Goal: Check status: Check status

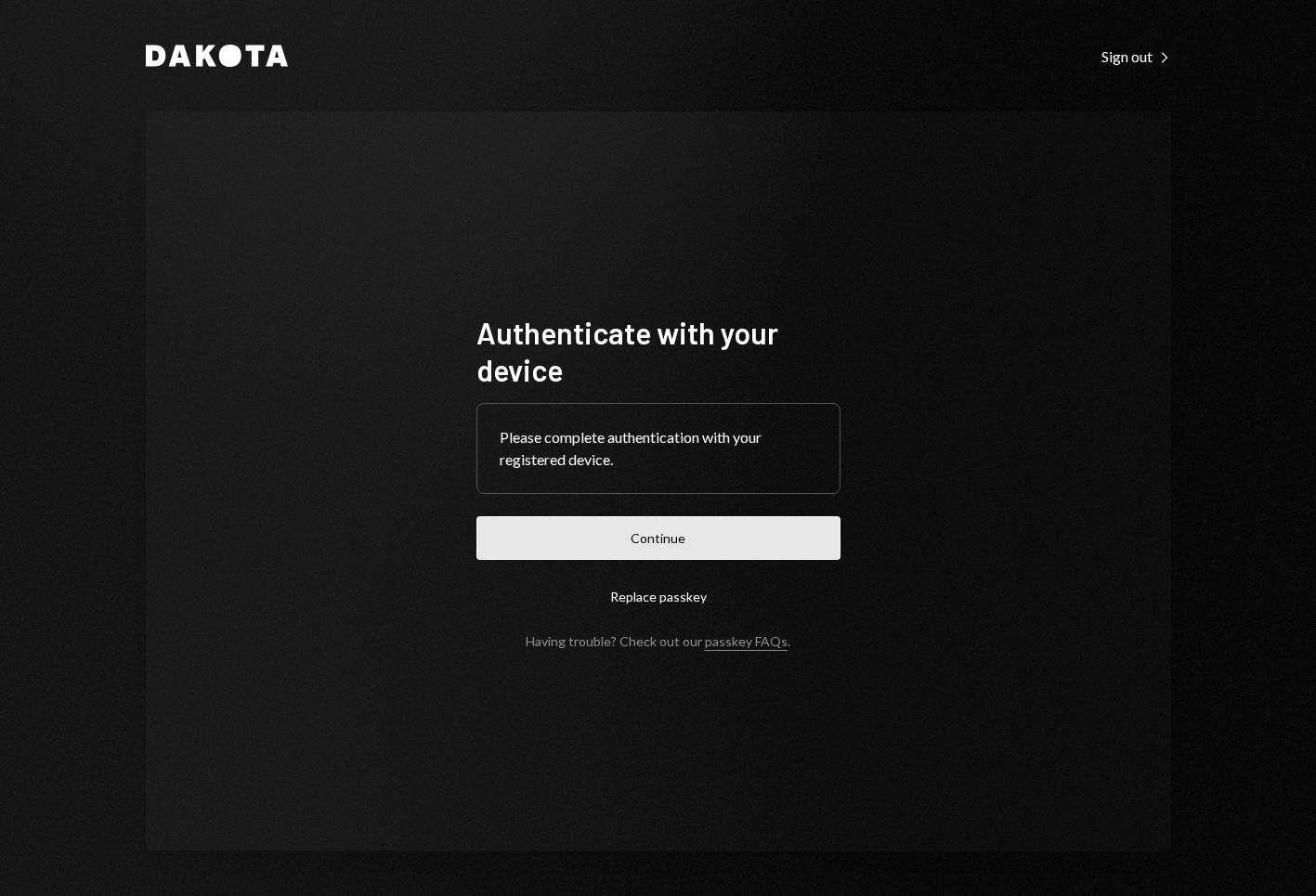
click at [669, 535] on button "Continue" at bounding box center [658, 538] width 364 height 44
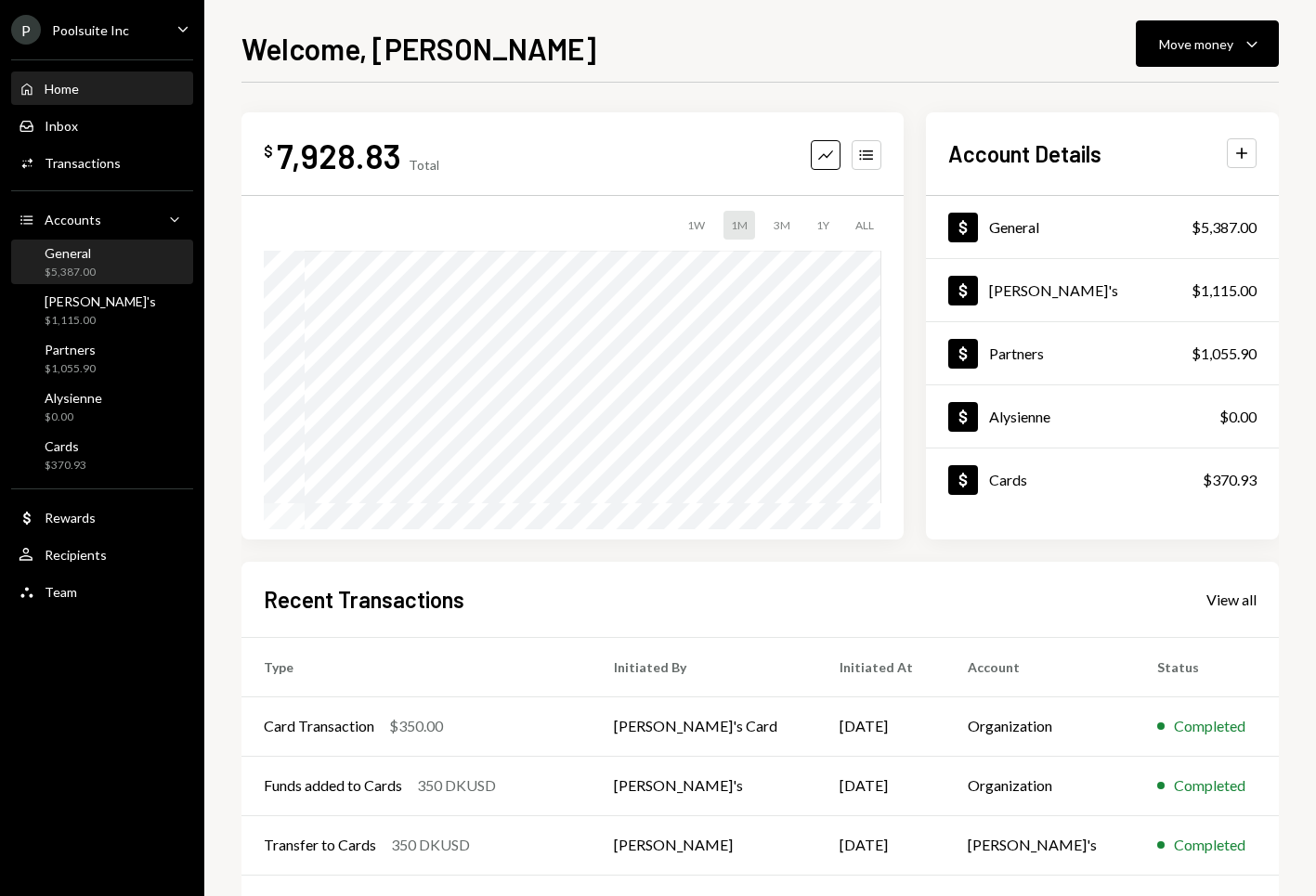
click at [75, 275] on div "$5,387.00" at bounding box center [70, 272] width 51 height 16
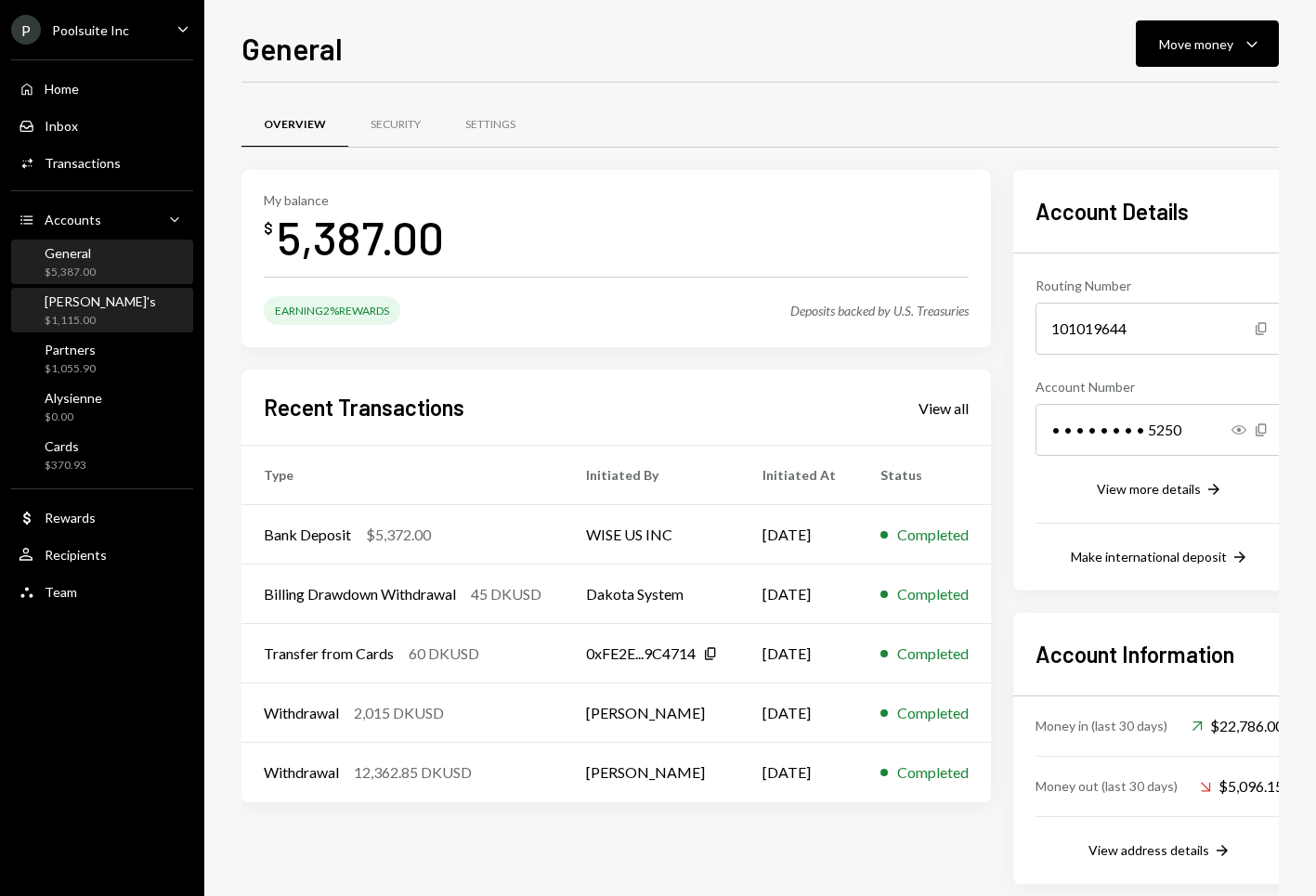
click at [99, 305] on div "Marty's $1,115.00" at bounding box center [101, 311] width 167 height 35
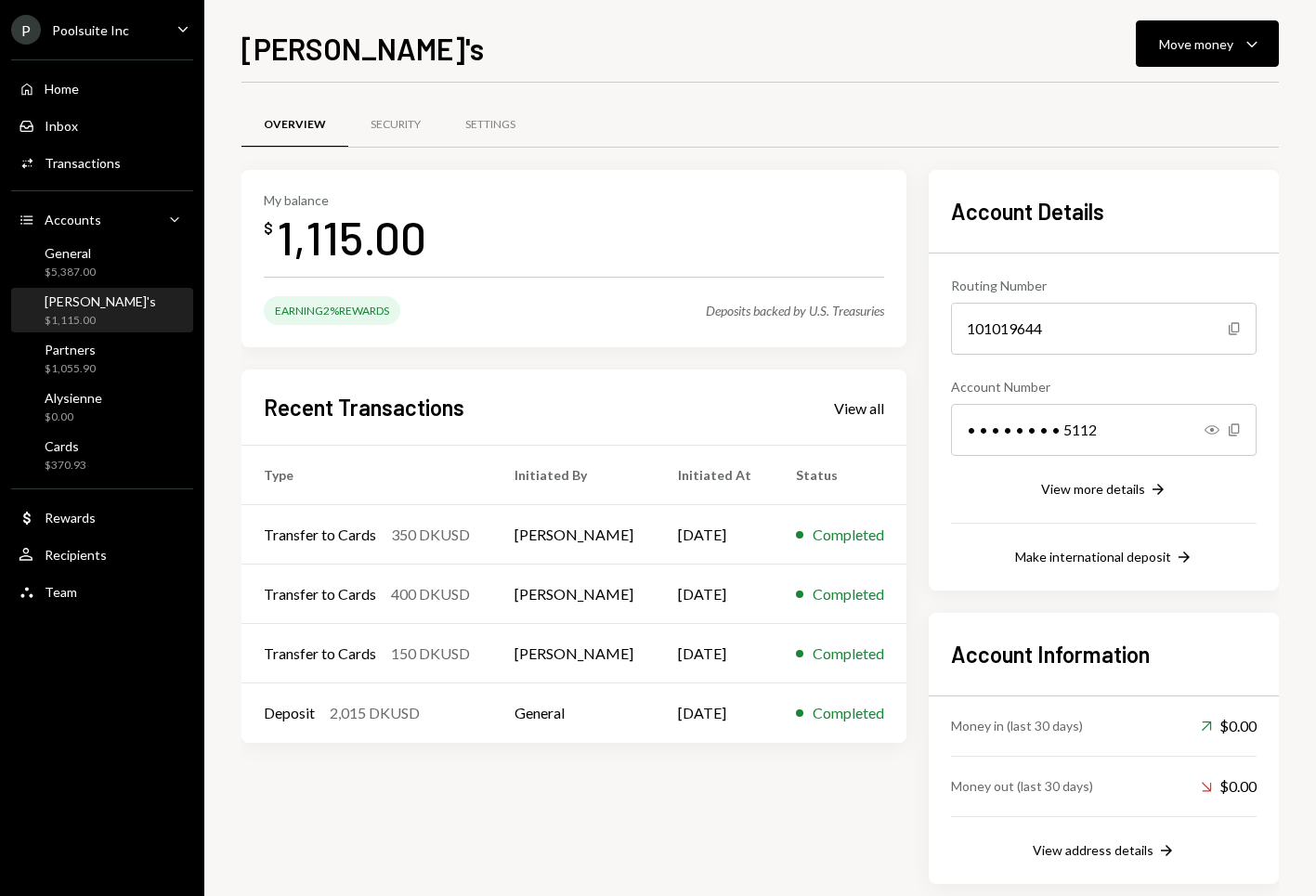
click at [1279, 41] on div "Marty's Move money Caret Down Overview Security Settings My balance $ 1,115.00 …" at bounding box center [760, 448] width 1111 height 896
click at [1258, 44] on icon "Caret Down" at bounding box center [1251, 43] width 22 height 22
click at [1168, 100] on div "Send" at bounding box center [1191, 99] width 135 height 19
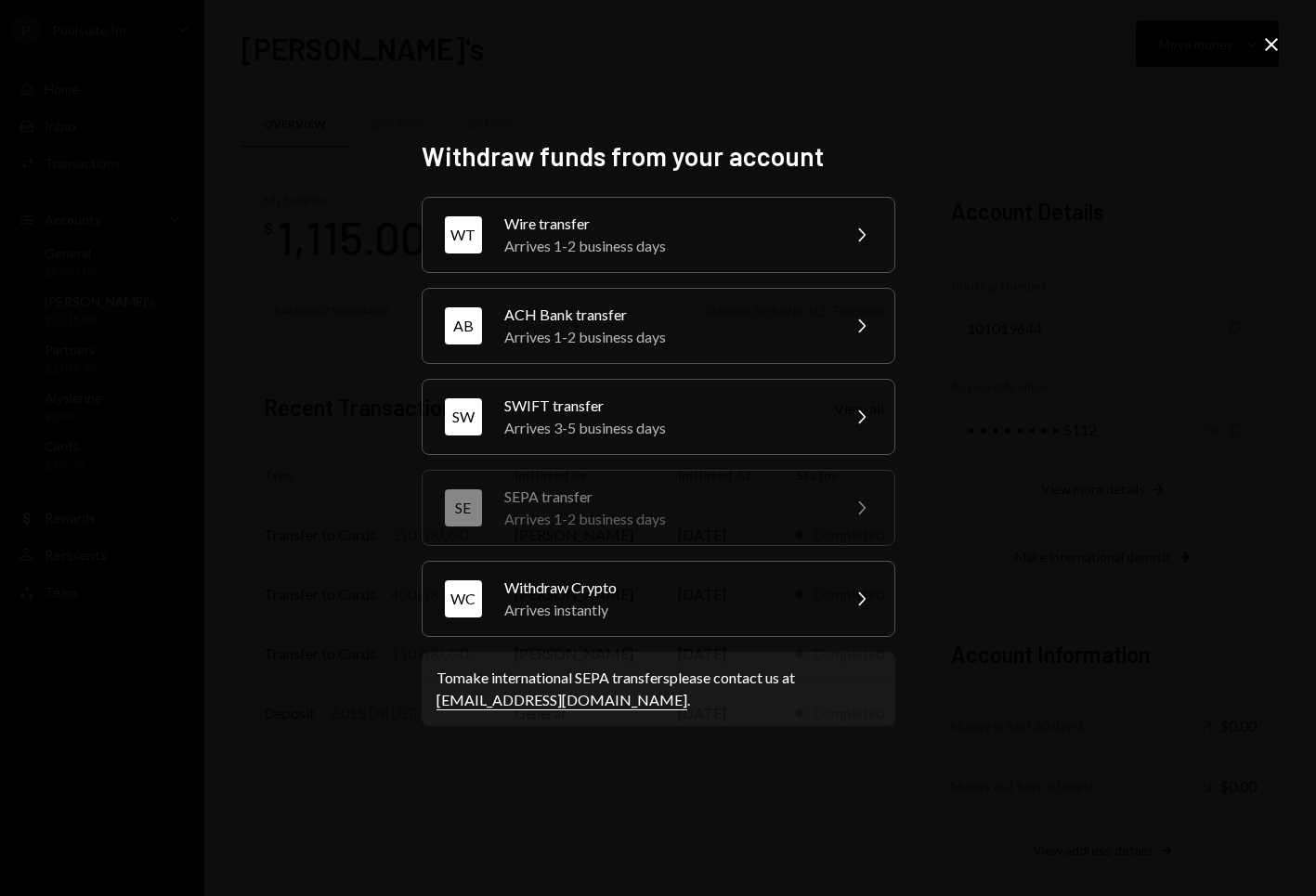
click at [1275, 44] on icon "Close" at bounding box center [1270, 44] width 22 height 22
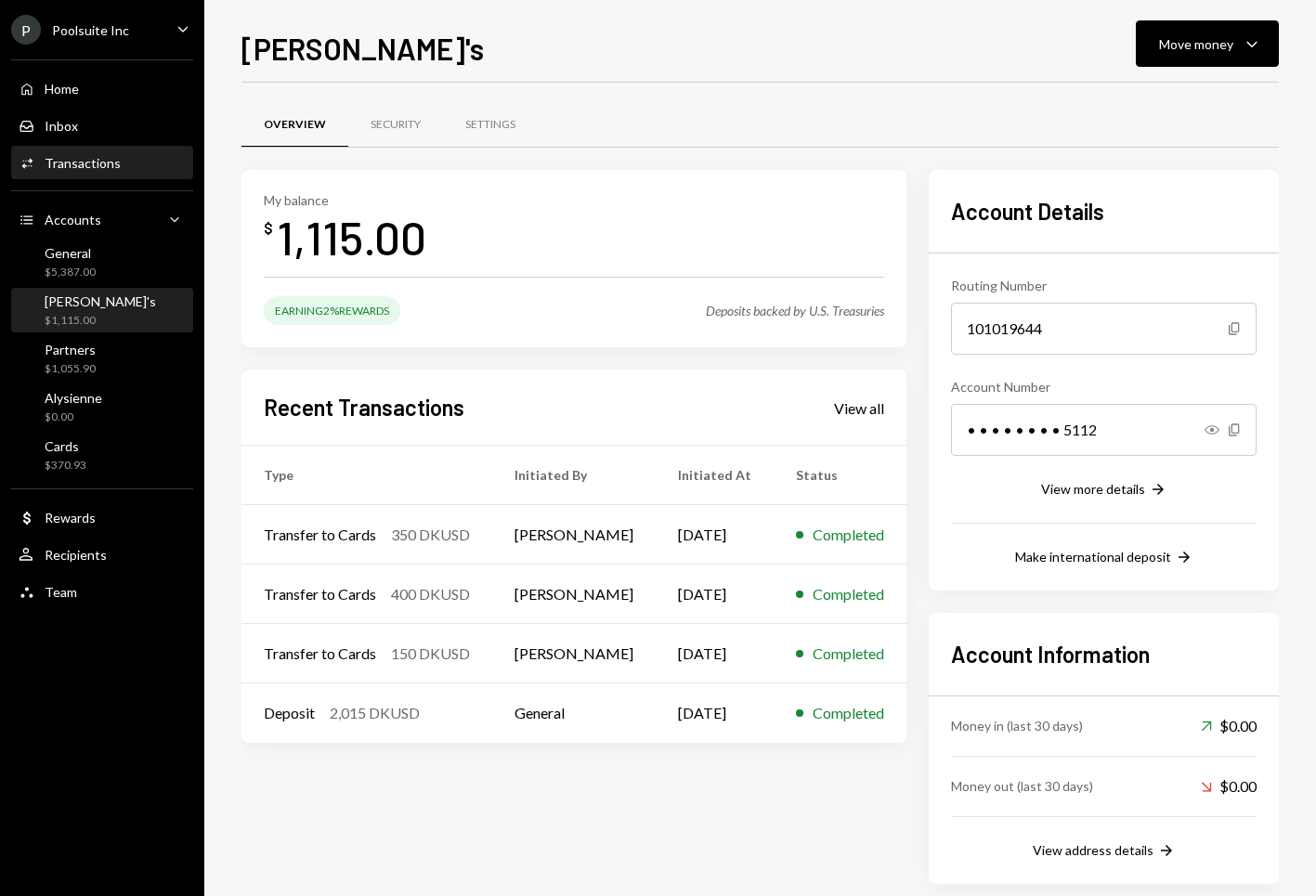
click at [90, 158] on div "Transactions" at bounding box center [83, 163] width 76 height 16
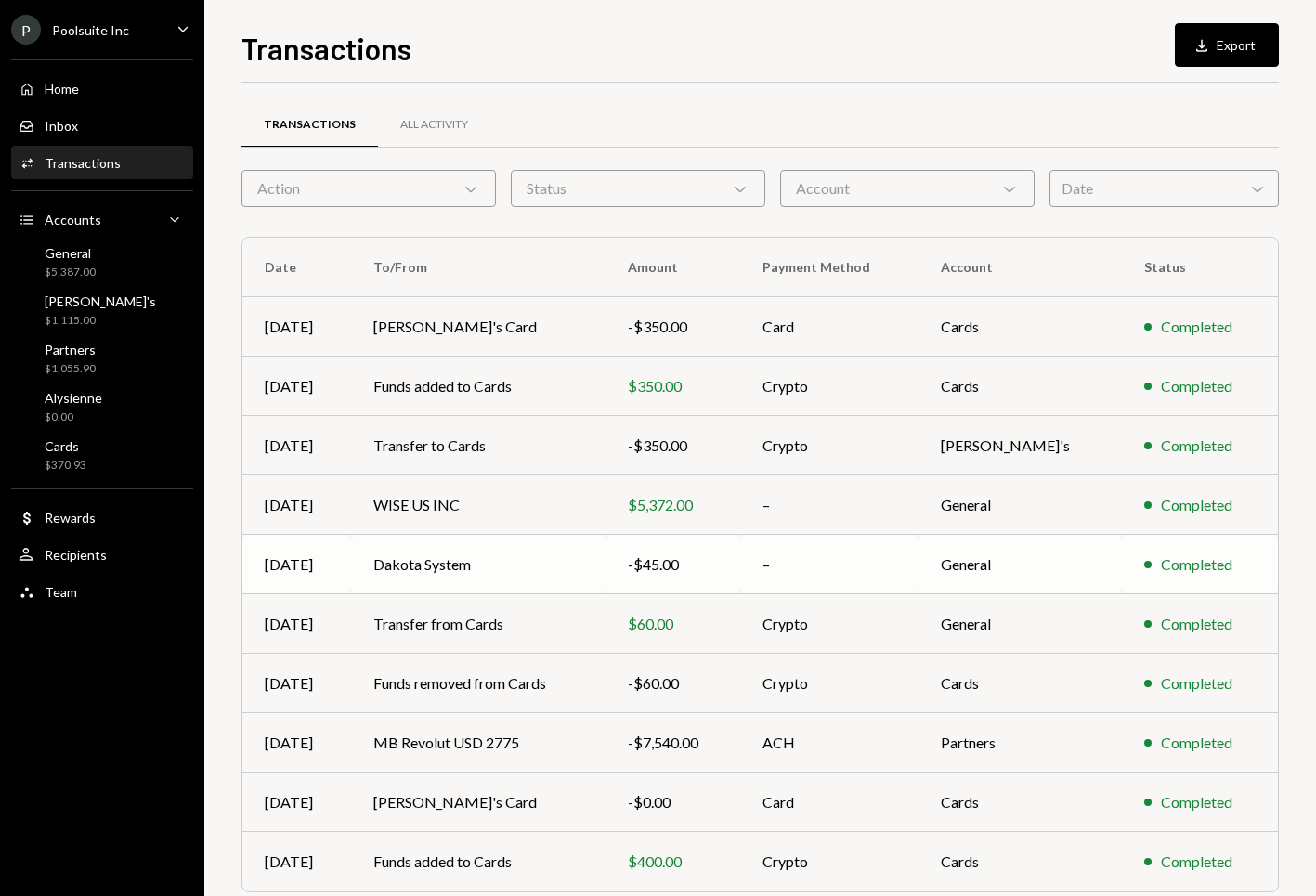
scroll to position [73, 0]
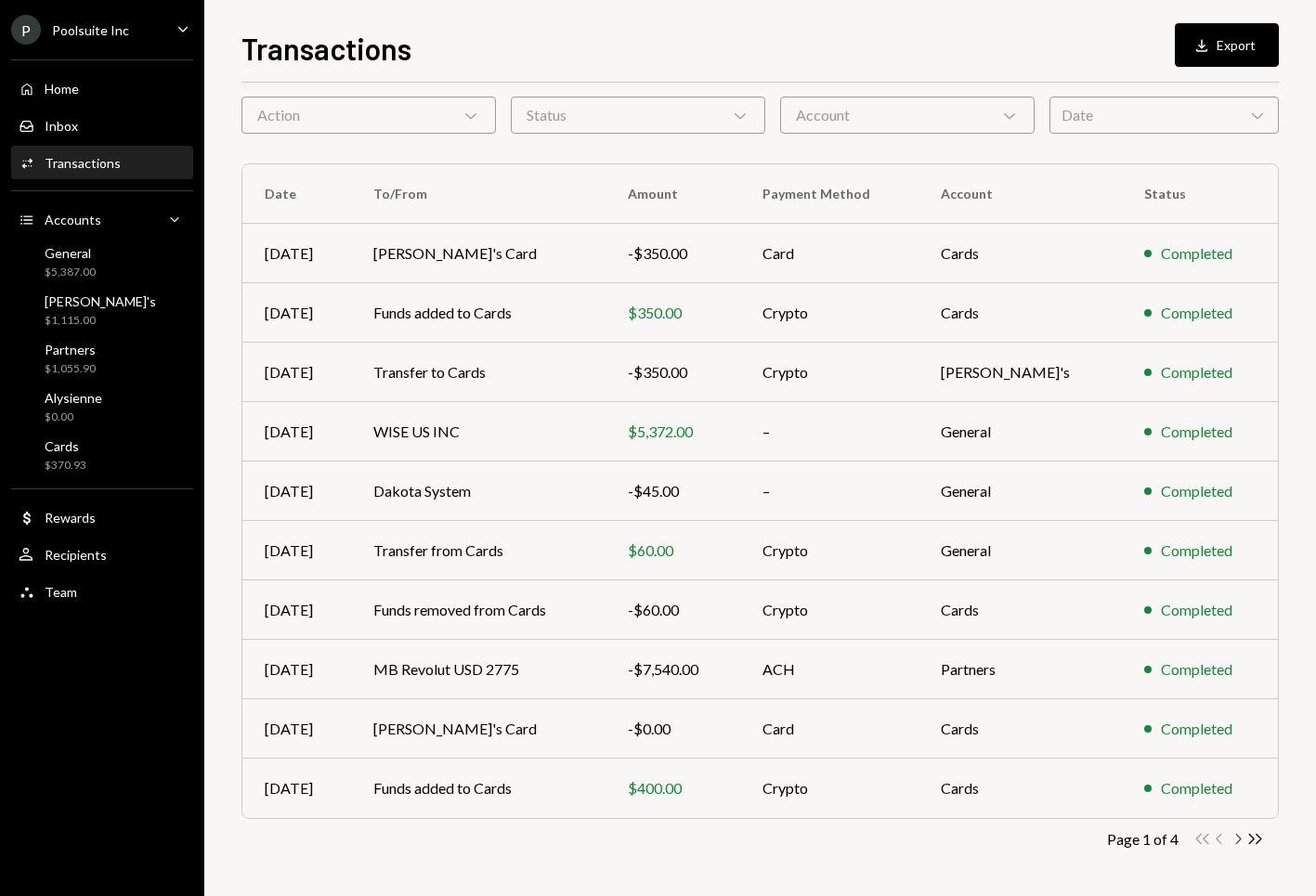
click at [1237, 835] on icon "button" at bounding box center [1239, 838] width 6 height 10
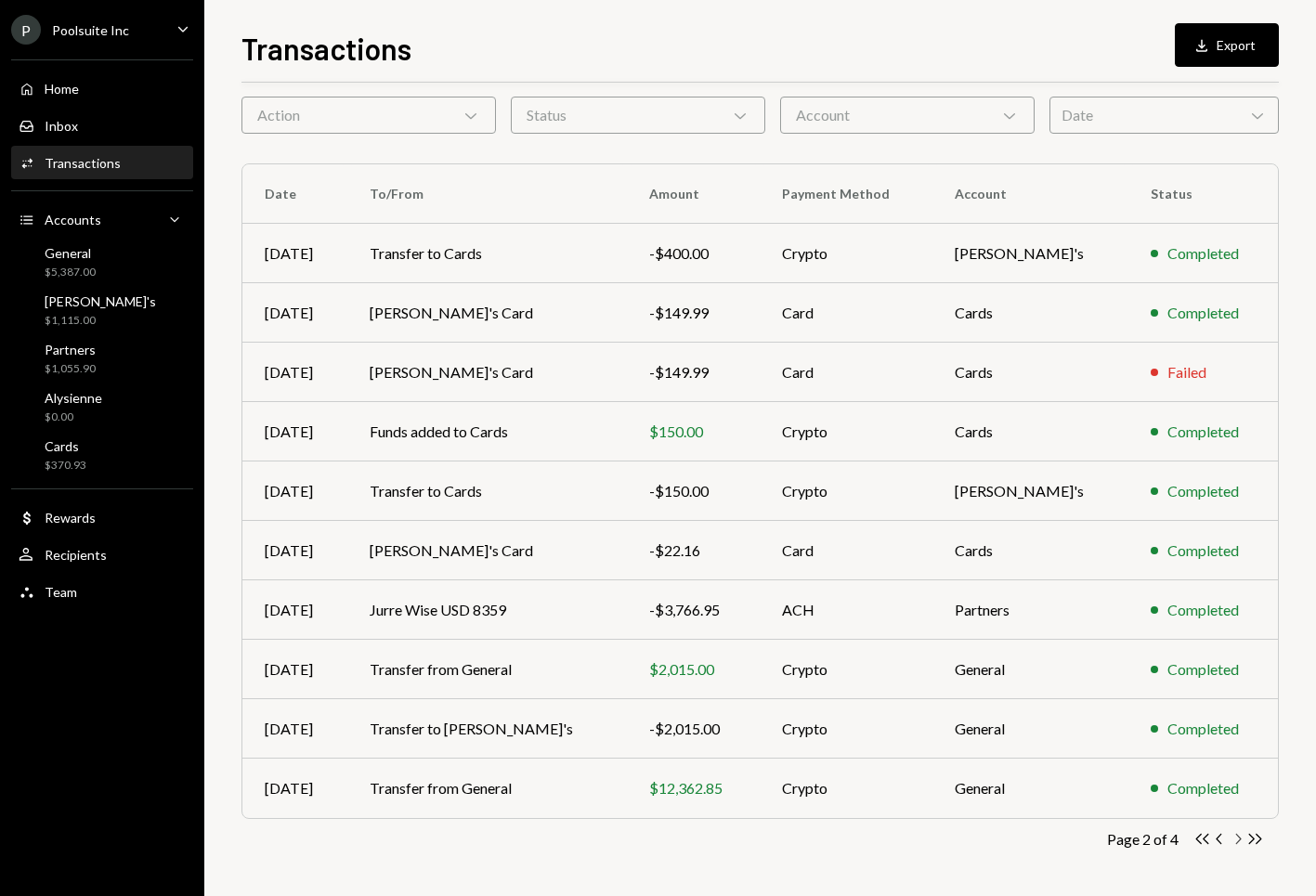
click at [1237, 837] on icon "Chevron Right" at bounding box center [1237, 838] width 18 height 18
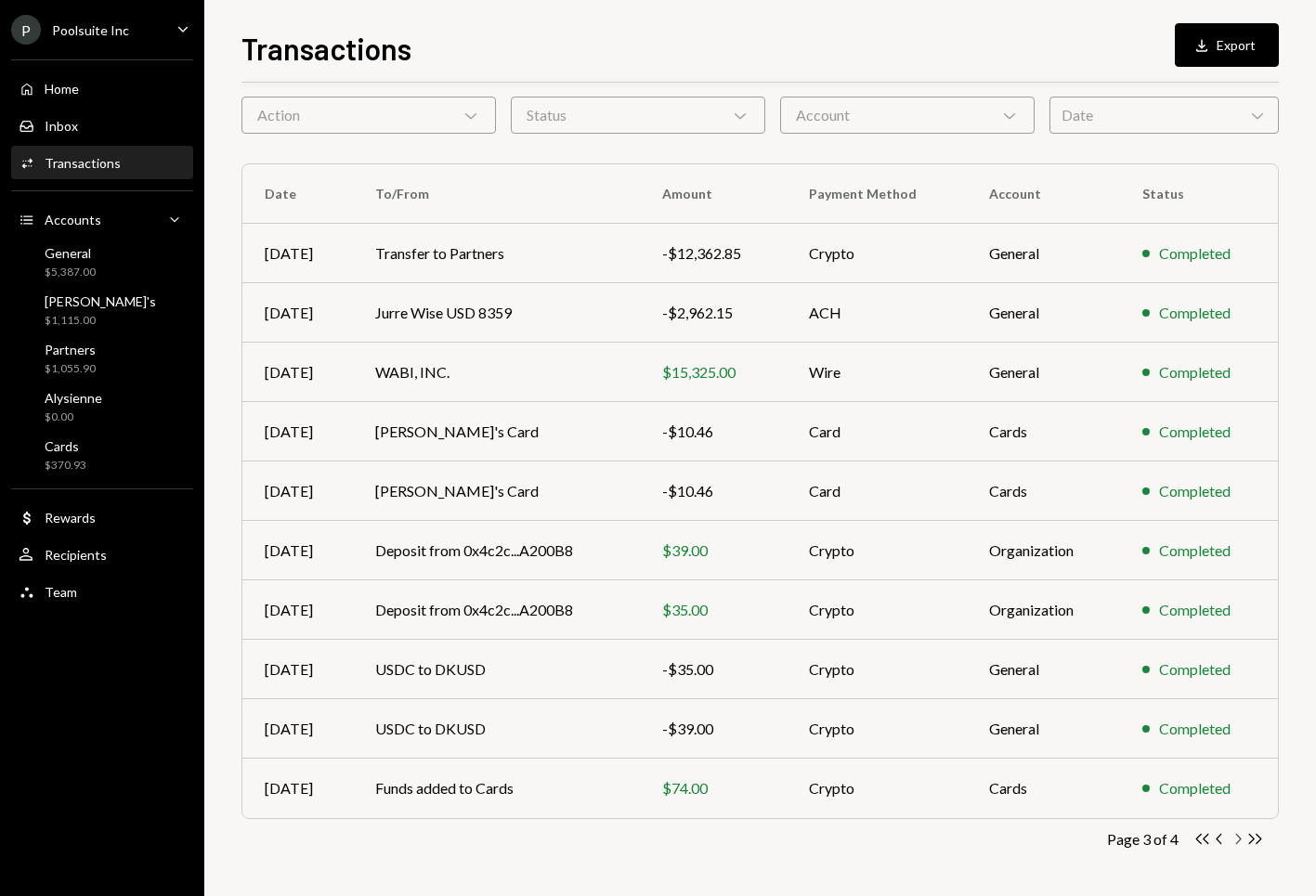
click at [1237, 841] on icon "button" at bounding box center [1239, 838] width 6 height 10
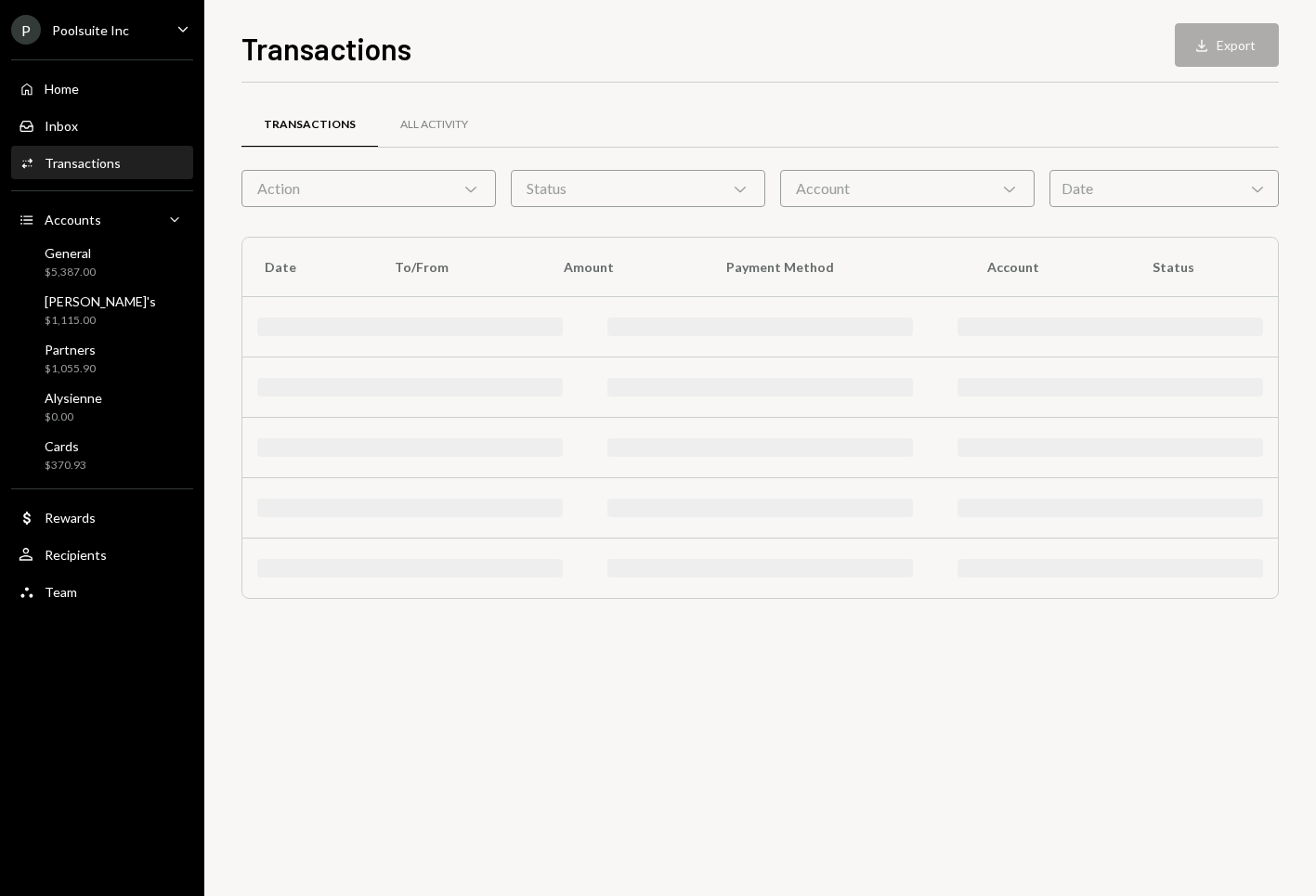
scroll to position [0, 0]
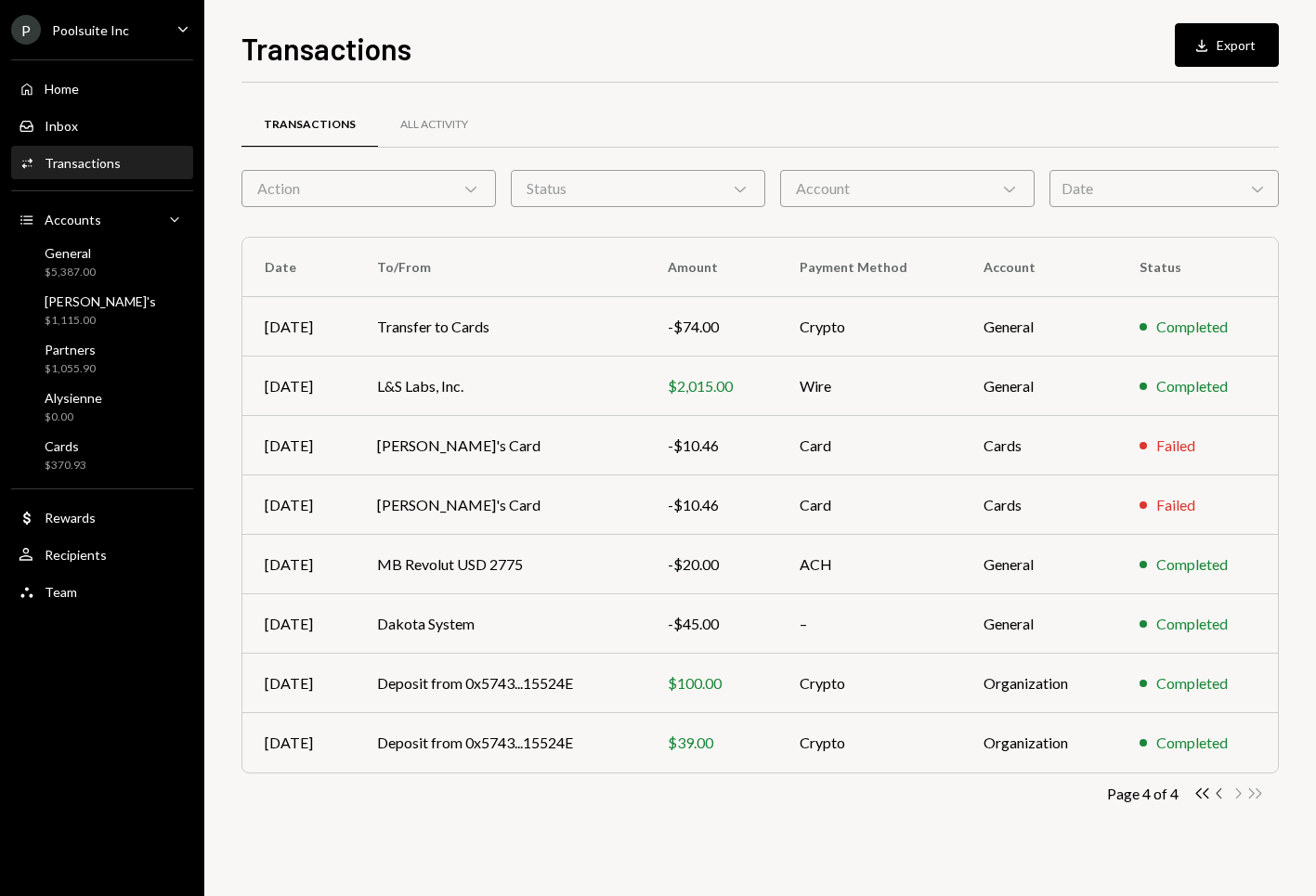
click at [1222, 794] on icon "Chevron Left" at bounding box center [1219, 794] width 18 height 18
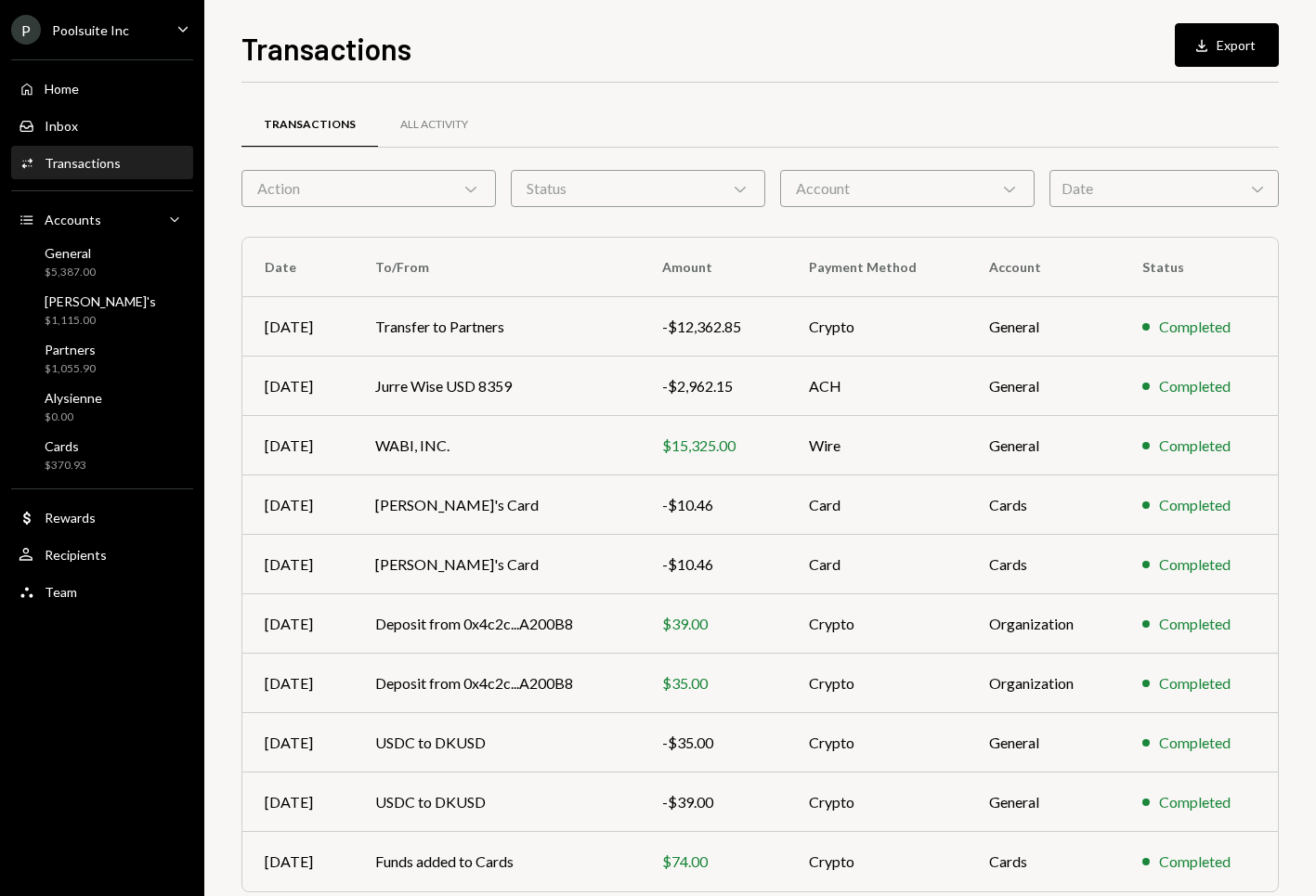
scroll to position [73, 0]
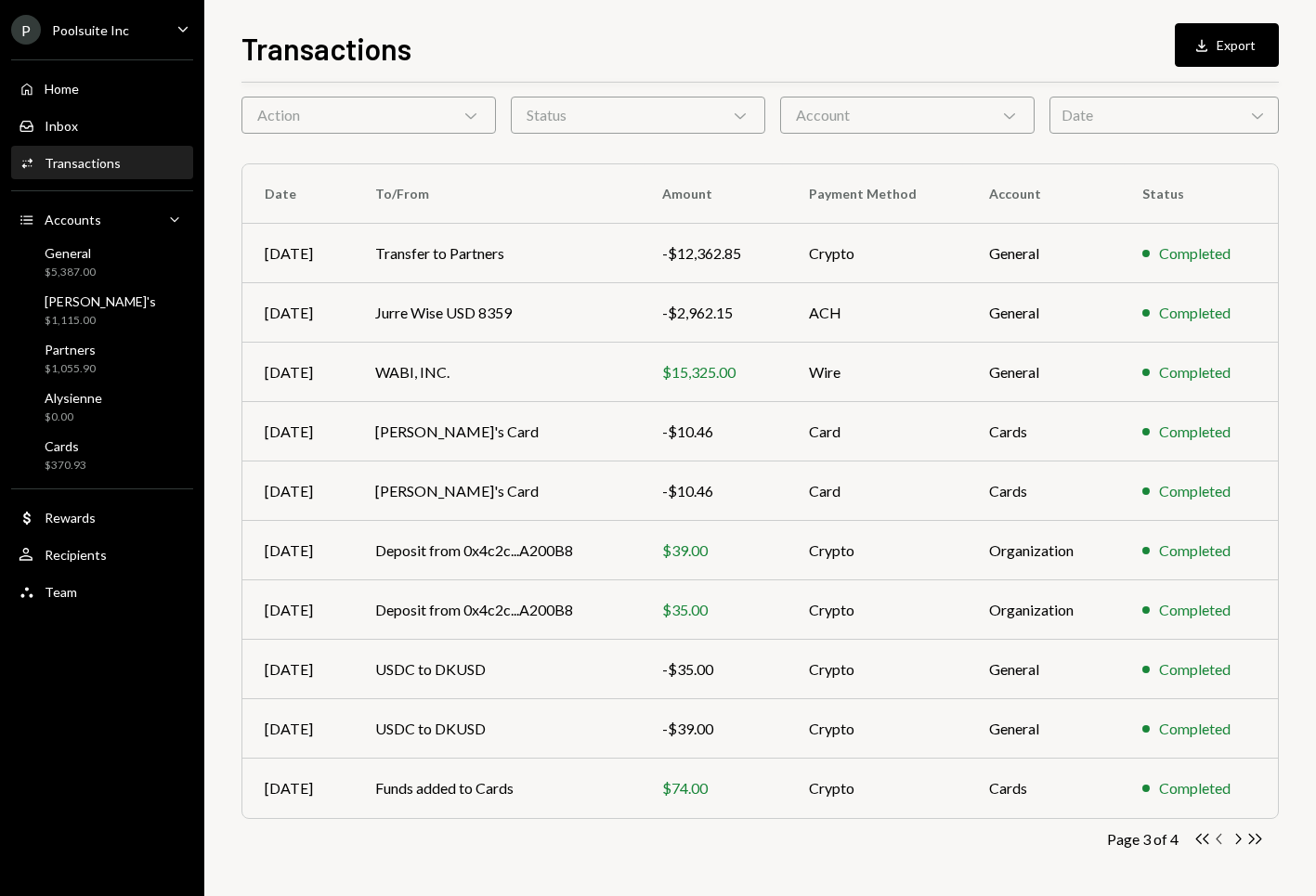
click at [1219, 837] on icon "Chevron Left" at bounding box center [1219, 838] width 18 height 18
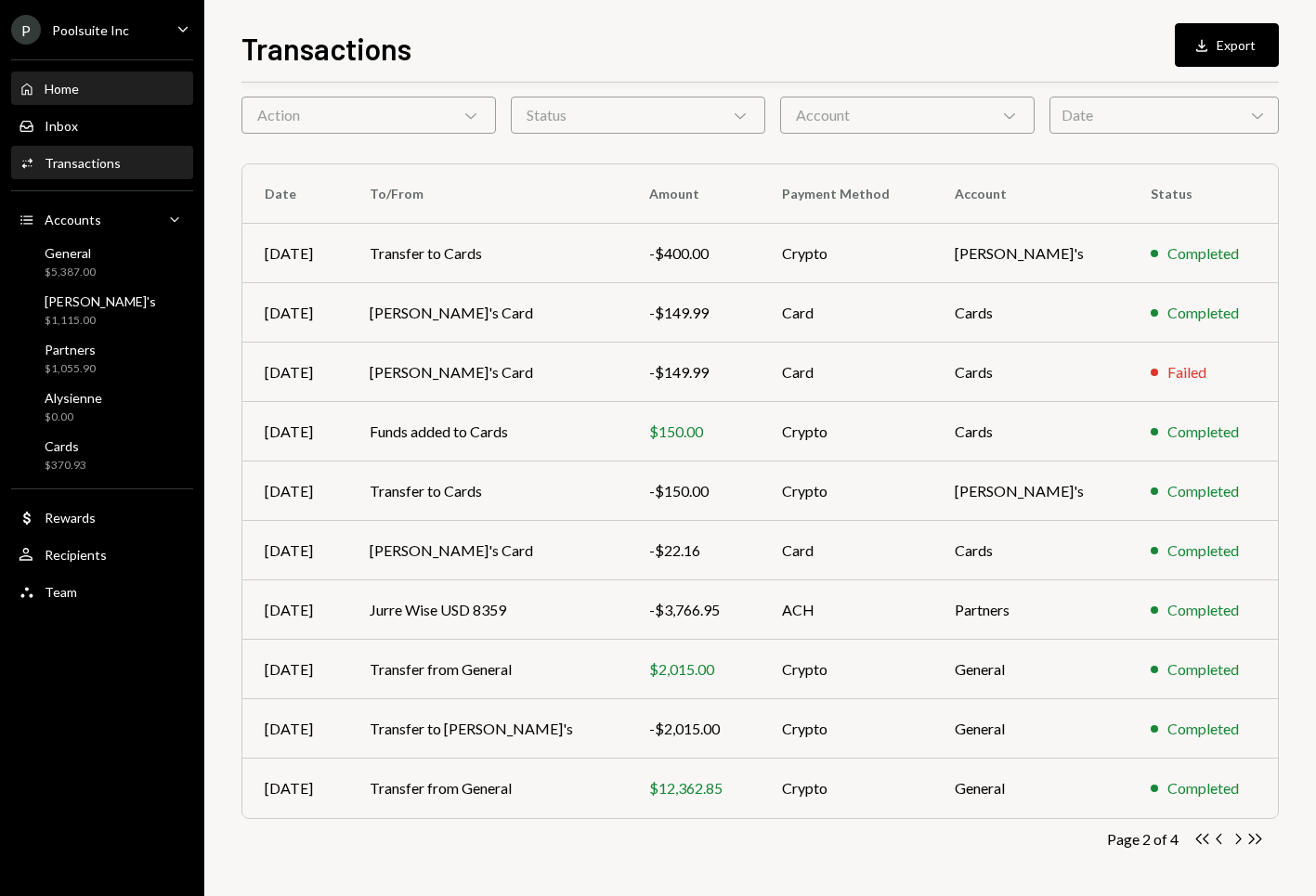
click at [57, 97] on div "Home Home" at bounding box center [49, 89] width 60 height 17
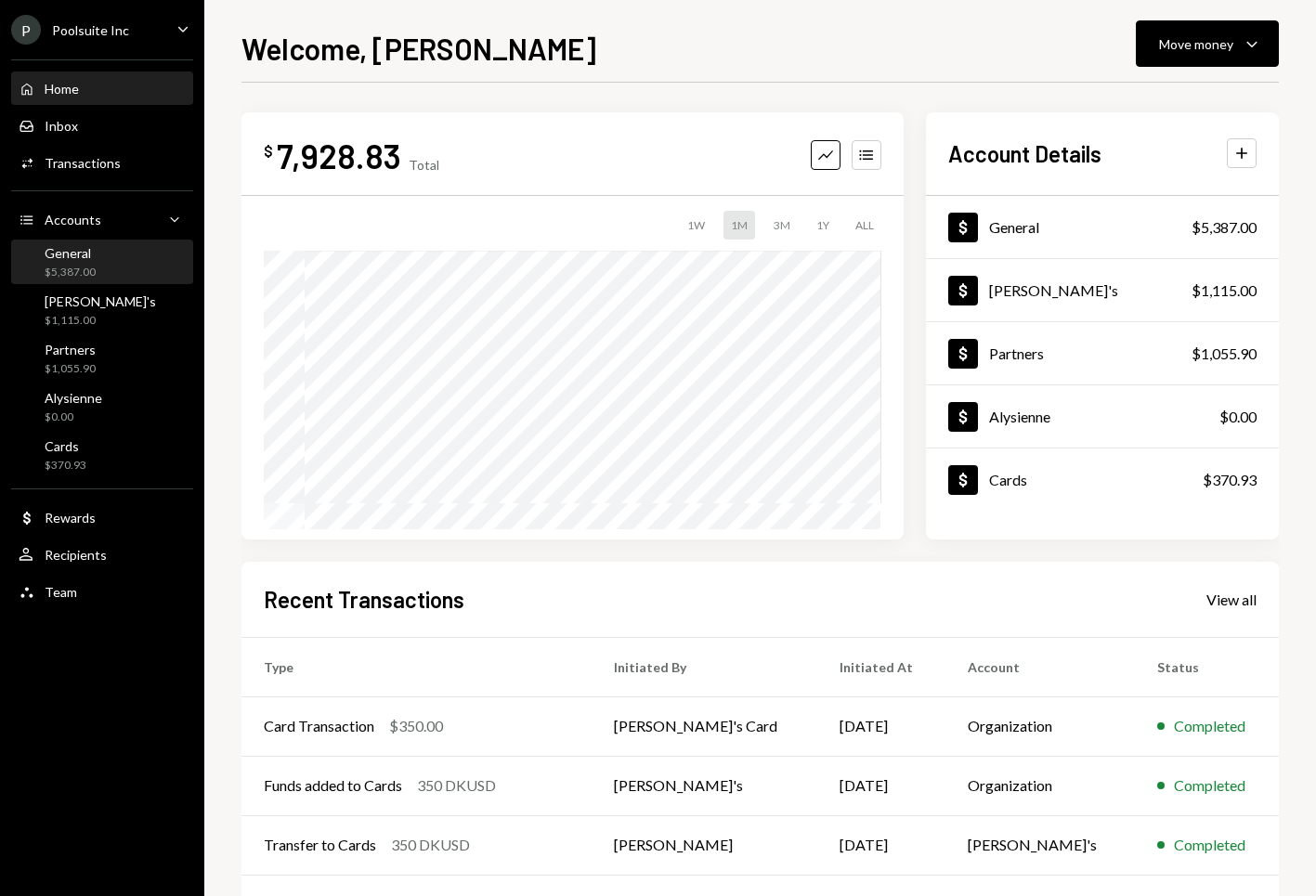
click at [97, 268] on div "General $5,387.00" at bounding box center [101, 262] width 167 height 35
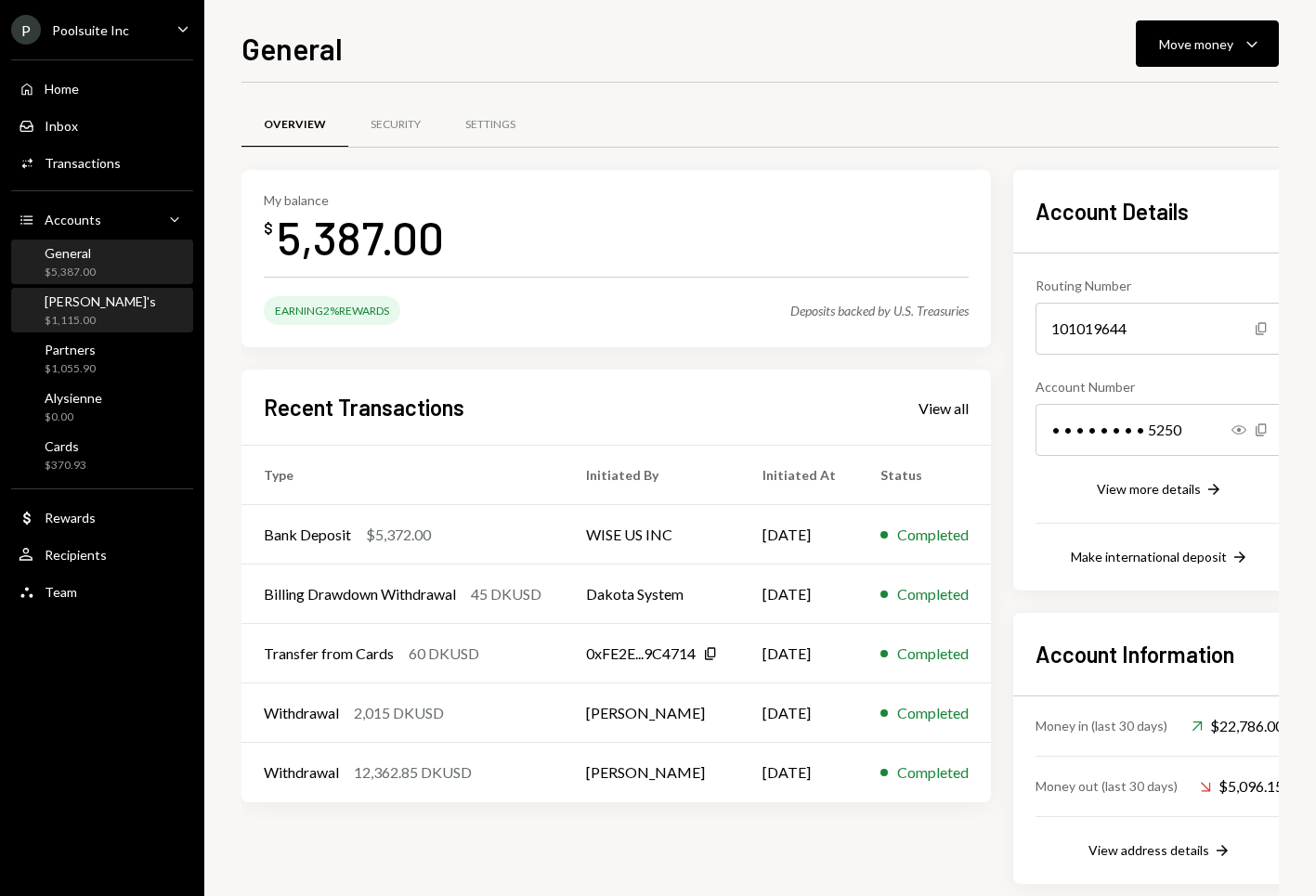
click at [95, 303] on div "Marty's $1,115.00" at bounding box center [101, 311] width 167 height 35
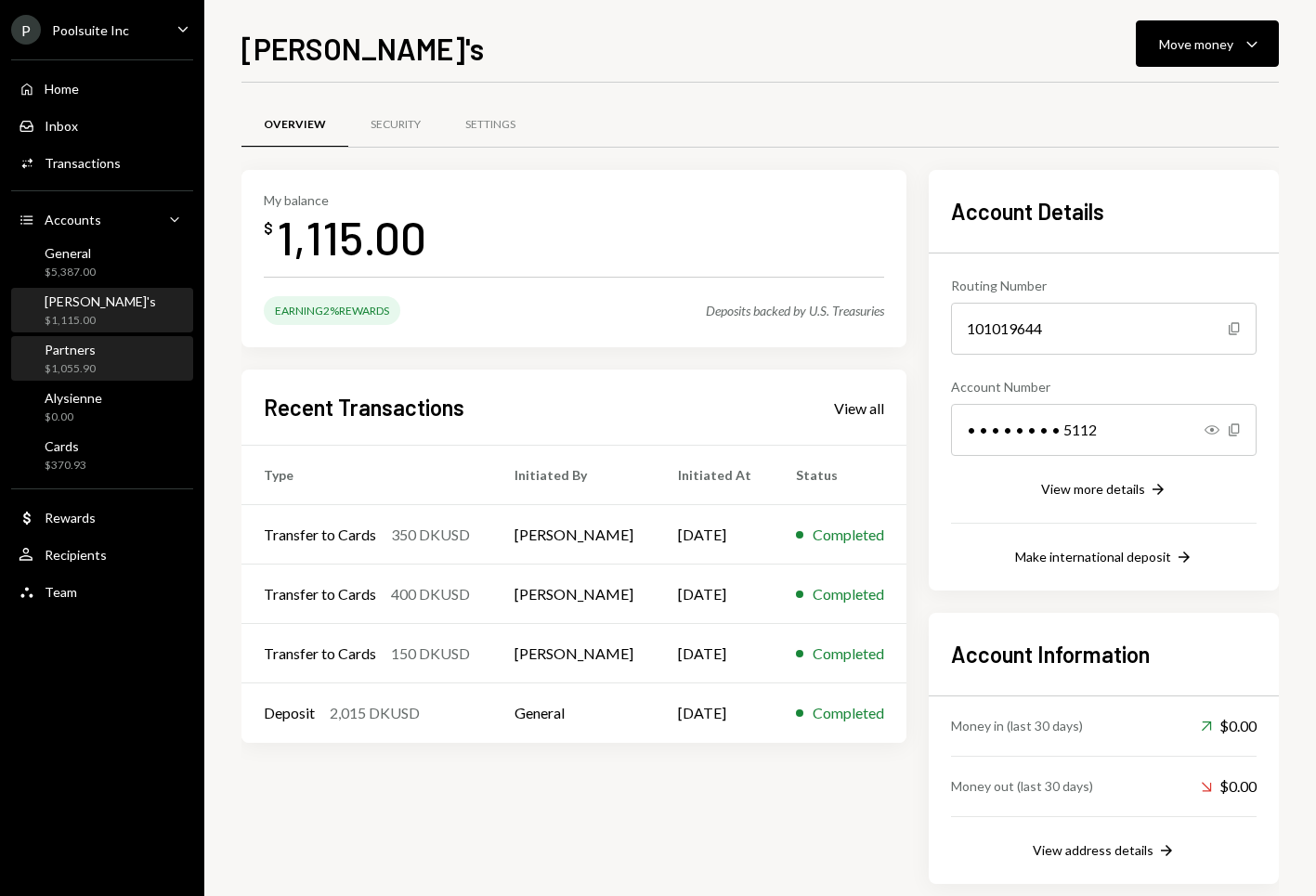
click at [93, 355] on div "Partners" at bounding box center [70, 349] width 51 height 16
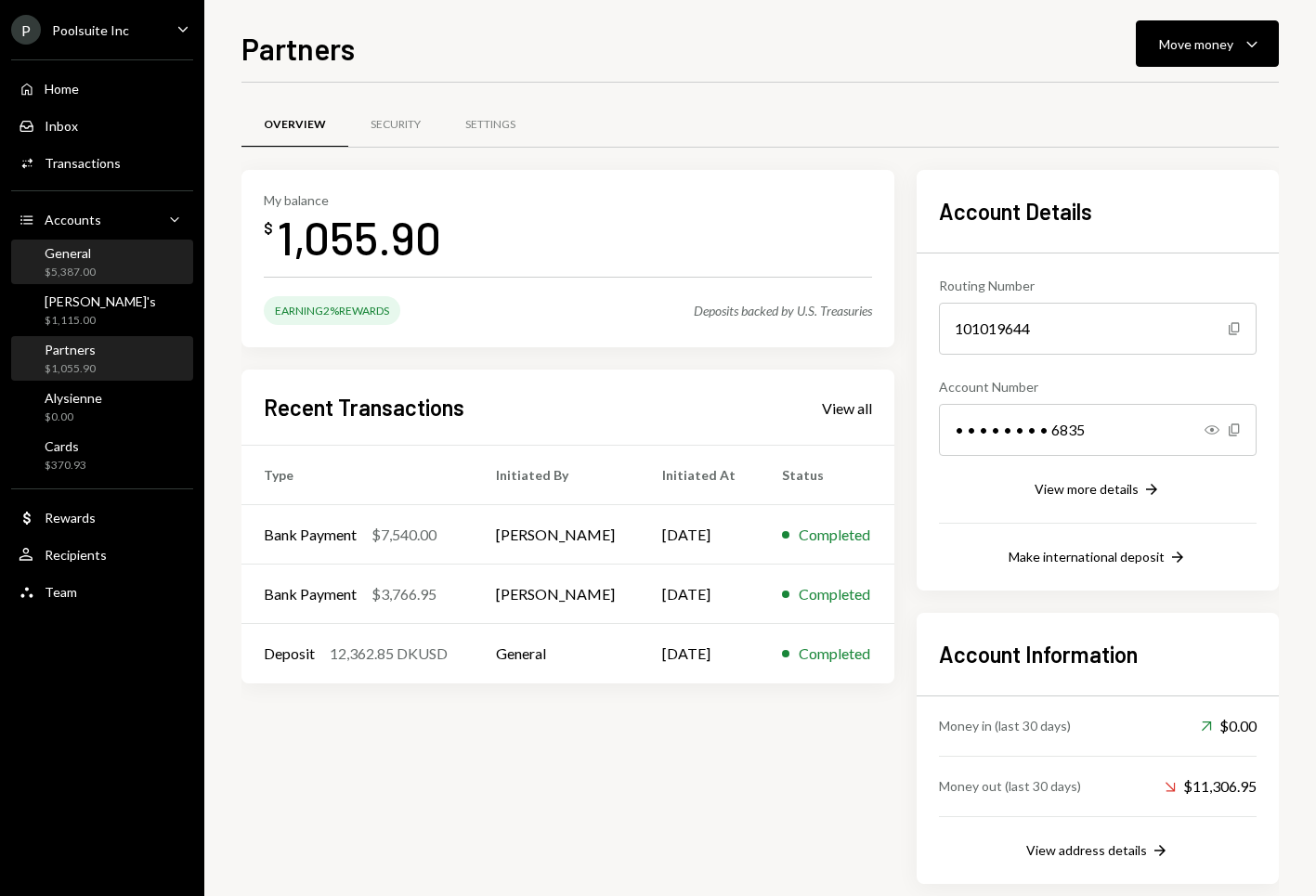
click at [99, 256] on div "General $5,387.00" at bounding box center [101, 262] width 167 height 35
